Goal: Transaction & Acquisition: Purchase product/service

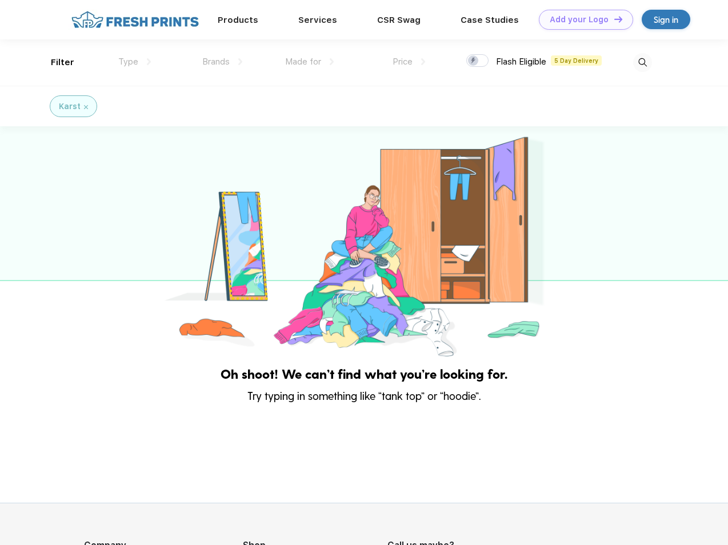
click at [582, 19] on link "Add your Logo Design Tool" at bounding box center [586, 20] width 94 height 20
click at [0, 0] on div "Design Tool" at bounding box center [0, 0] width 0 height 0
click at [613, 19] on link "Add your Logo Design Tool" at bounding box center [586, 20] width 94 height 20
click at [55, 62] on div "Filter" at bounding box center [62, 62] width 23 height 13
click at [135, 62] on span "Type" at bounding box center [128, 62] width 20 height 10
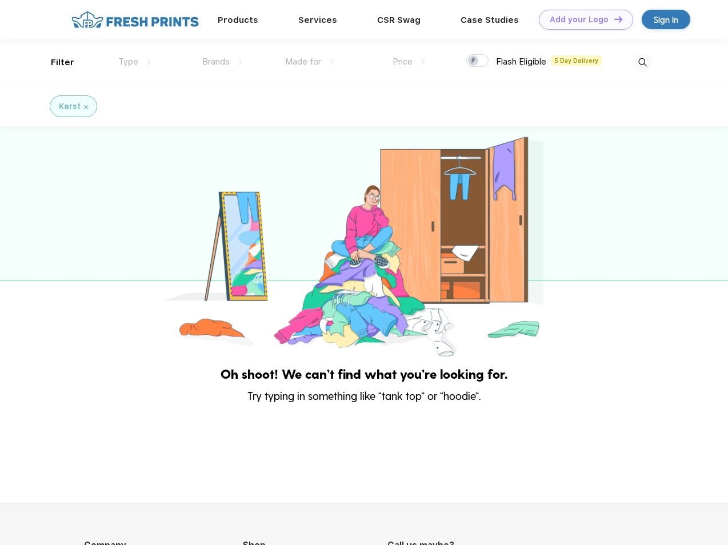
click at [222, 62] on span "Brands" at bounding box center [215, 62] width 27 height 10
click at [310, 62] on span "Made for" at bounding box center [303, 62] width 36 height 10
click at [409, 62] on span "Price" at bounding box center [402, 62] width 20 height 10
click at [478, 61] on div at bounding box center [477, 60] width 22 height 13
click at [474, 61] on input "checkbox" at bounding box center [469, 57] width 7 height 7
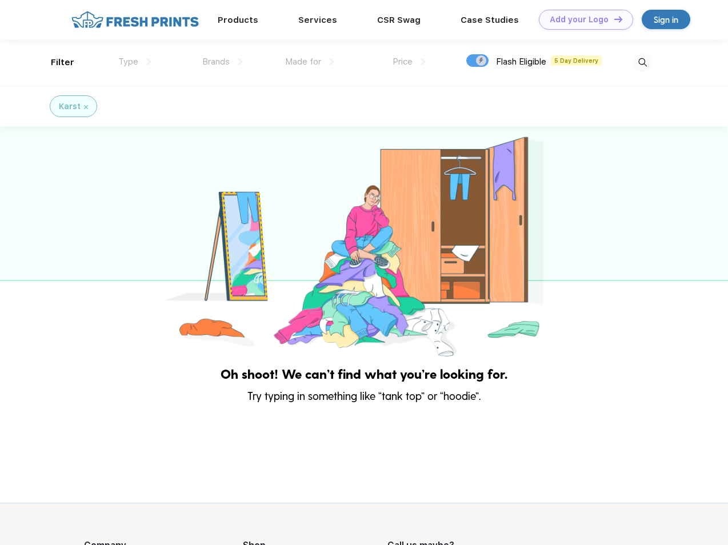
click at [642, 62] on img at bounding box center [642, 62] width 19 height 19
